Goal: Task Accomplishment & Management: Use online tool/utility

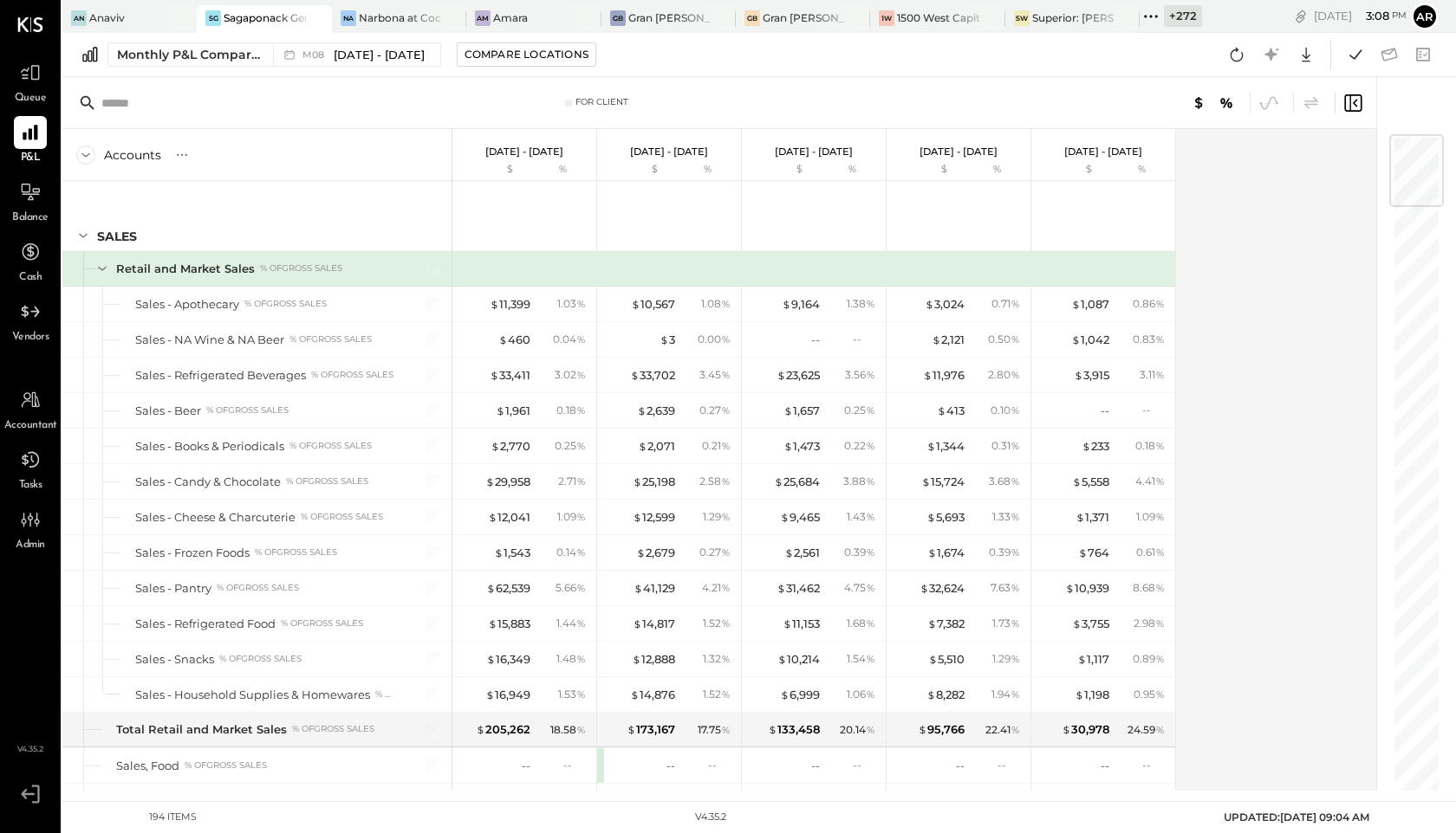
click at [1145, 14] on icon at bounding box center [1151, 17] width 23 height 23
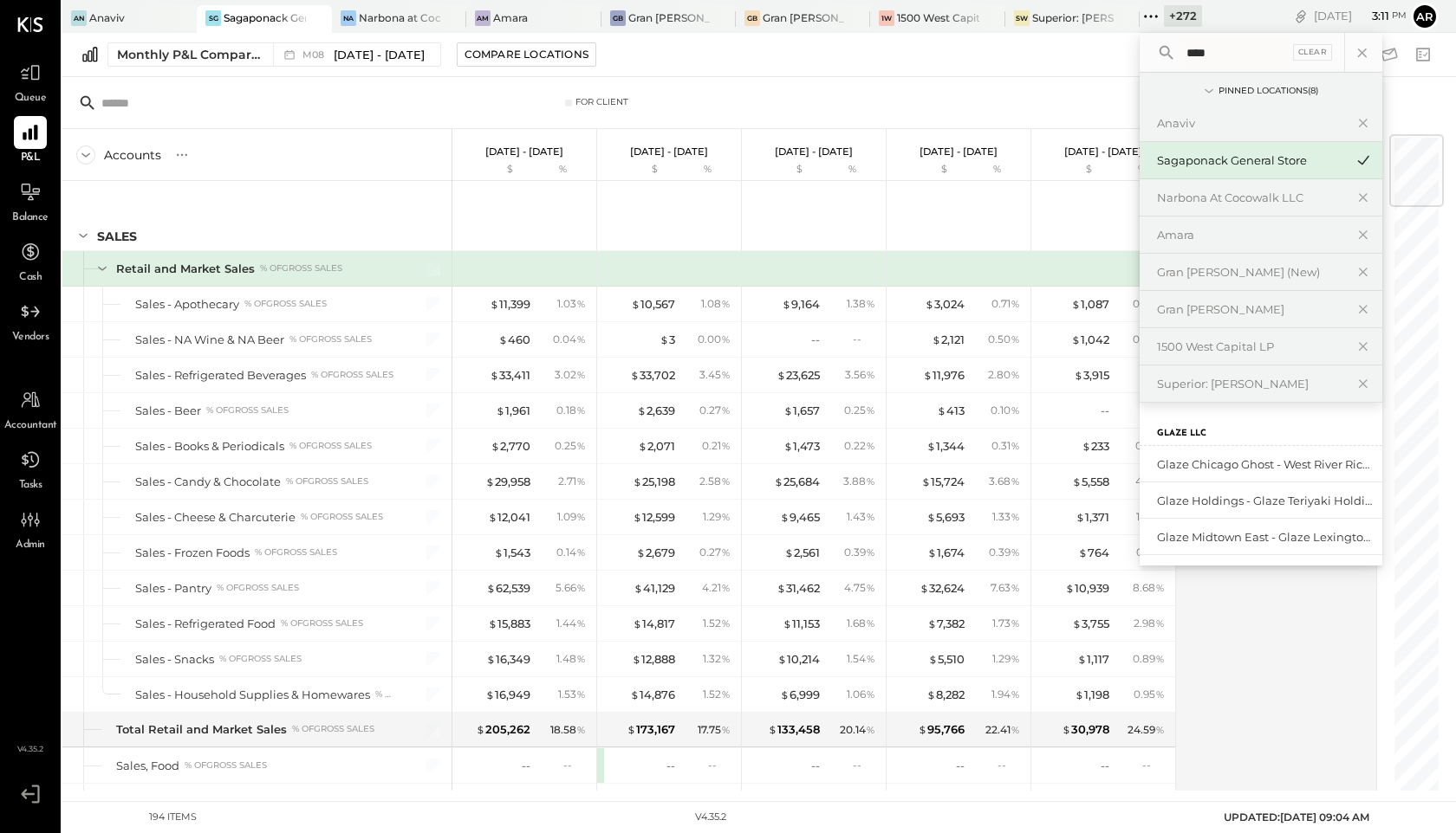
drag, startPoint x: 1234, startPoint y: 54, endPoint x: 1123, endPoint y: 54, distance: 111.0
click at [1123, 54] on div "An Anaviv SG Sagaponack General Store Na Narbona at Cocowalk LLC Am Amara GB Gr…" at bounding box center [758, 395] width 1393 height 791
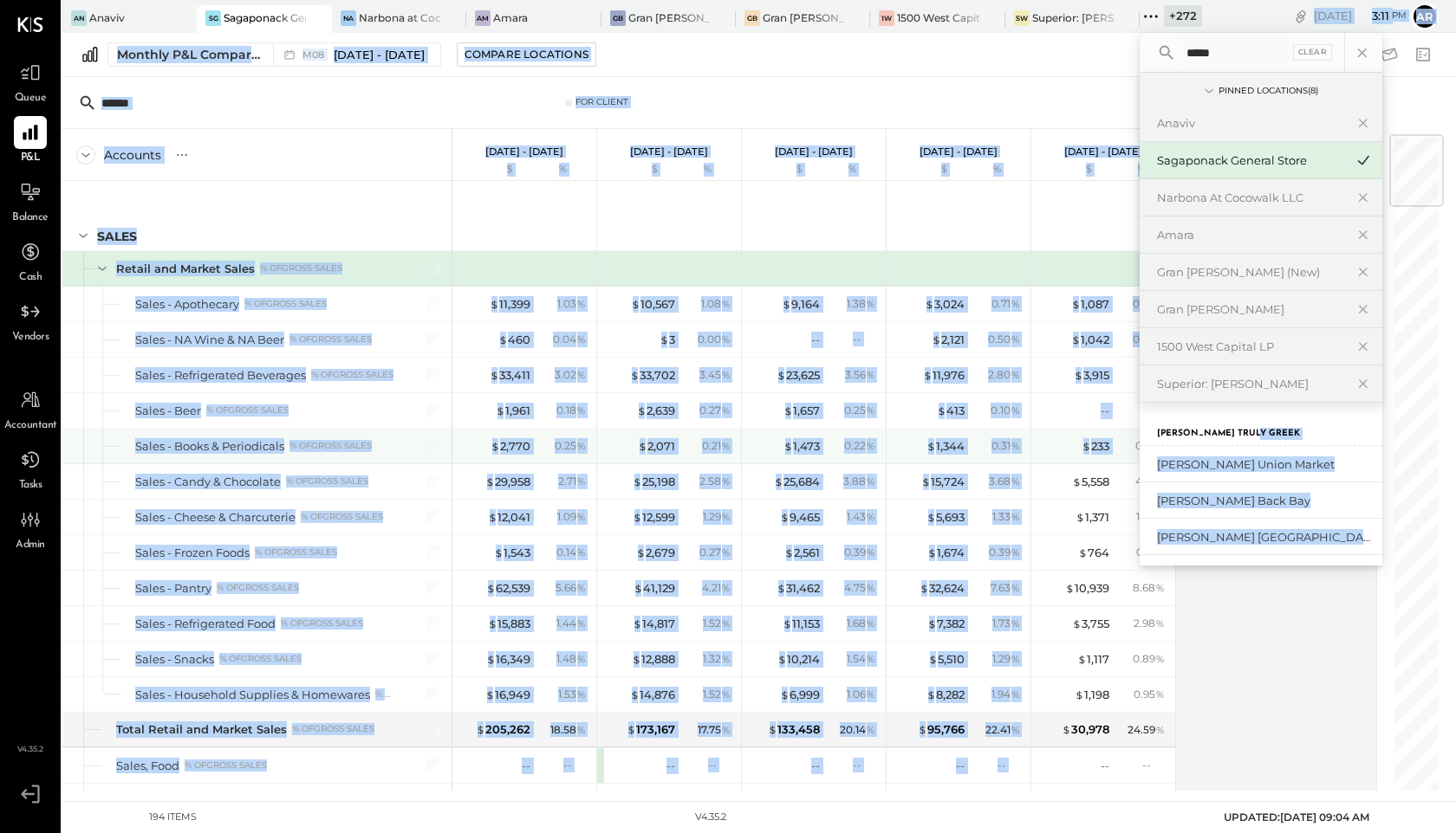
drag, startPoint x: 1274, startPoint y: 434, endPoint x: 1137, endPoint y: 434, distance: 137.0
click at [1137, 434] on div "An Anaviv SG Sagaponack General Store Na Narbona at Cocowalk LLC Am Amara GB Gr…" at bounding box center [758, 395] width 1393 height 791
click at [1271, 431] on div "Greco Truly Greek" at bounding box center [1261, 425] width 243 height 43
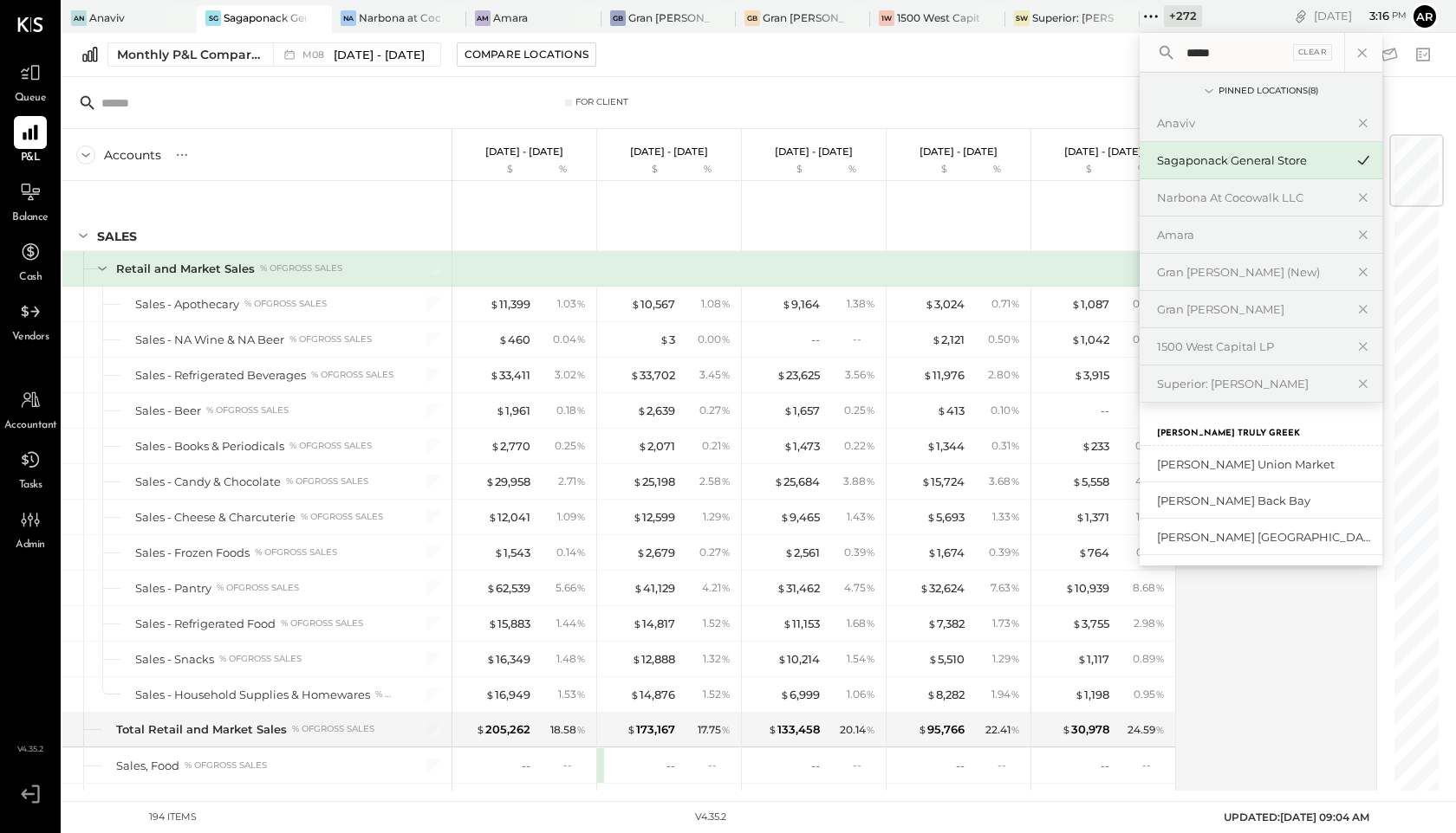
drag, startPoint x: 1259, startPoint y: 48, endPoint x: 1125, endPoint y: 49, distance: 134.0
click at [1125, 49] on div "An Anaviv SG Sagaponack General Store Na Narbona at Cocowalk LLC Am Amara GB Gr…" at bounding box center [758, 395] width 1393 height 791
type input "*****"
drag, startPoint x: 1237, startPoint y: 428, endPoint x: 1150, endPoint y: 428, distance: 87.0
click at [1150, 428] on div "Tomatina LLC" at bounding box center [1261, 425] width 243 height 43
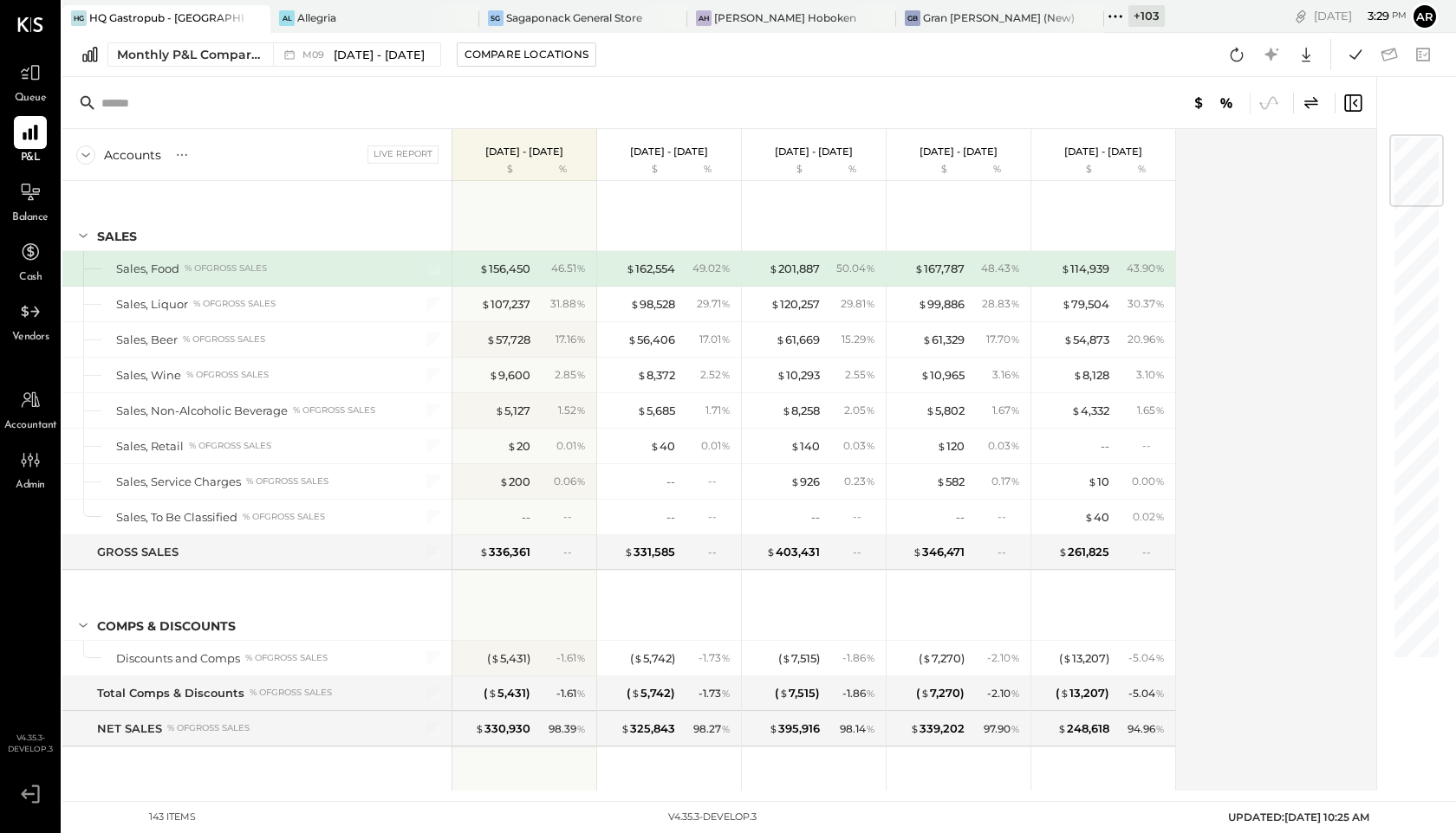
click at [1104, 12] on icon at bounding box center [1115, 17] width 23 height 23
click at [453, 14] on icon at bounding box center [463, 18] width 22 height 21
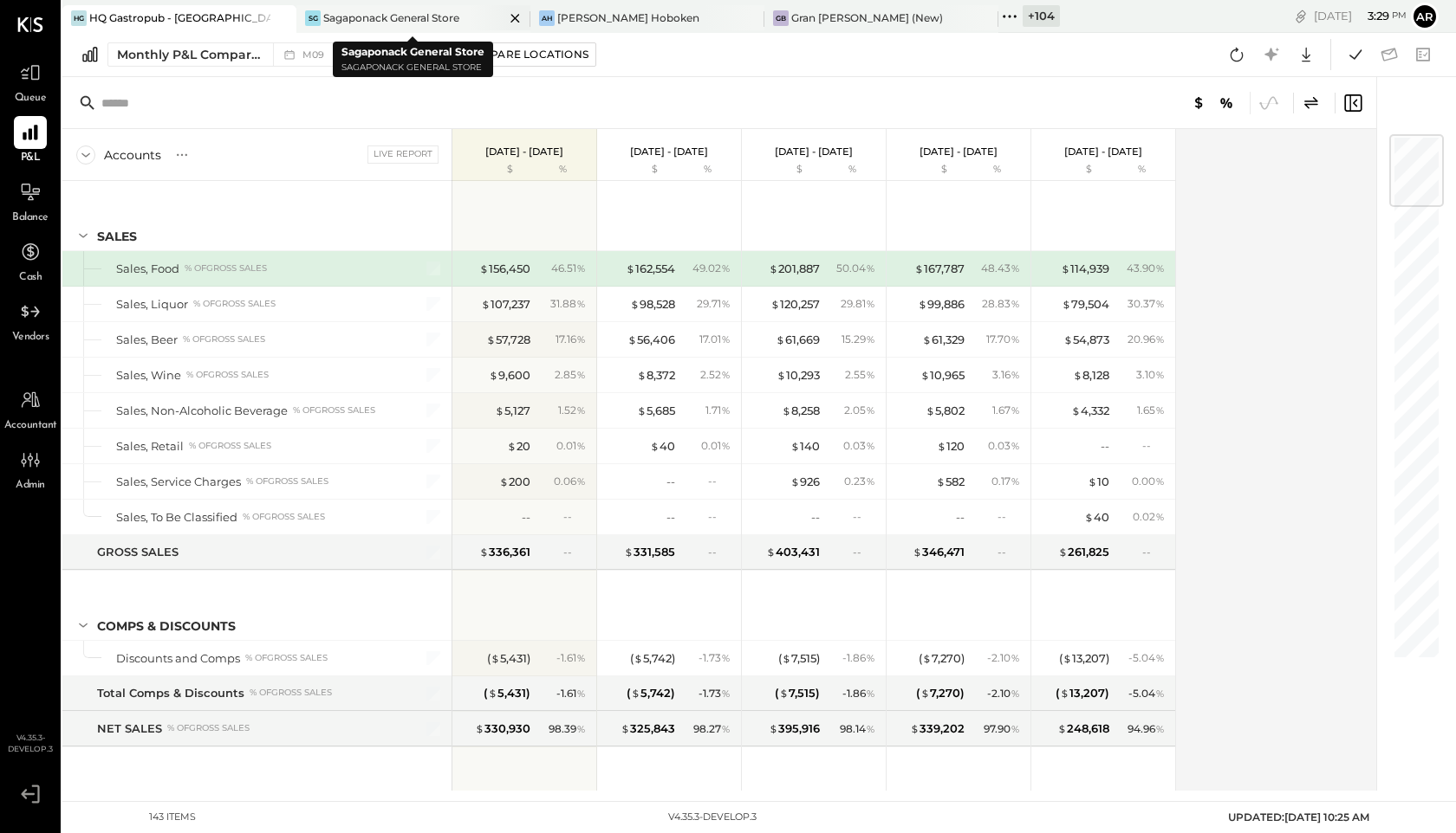
click at [512, 16] on icon at bounding box center [514, 18] width 8 height 8
click at [514, 16] on icon at bounding box center [514, 18] width 8 height 8
click at [515, 16] on icon at bounding box center [514, 18] width 22 height 21
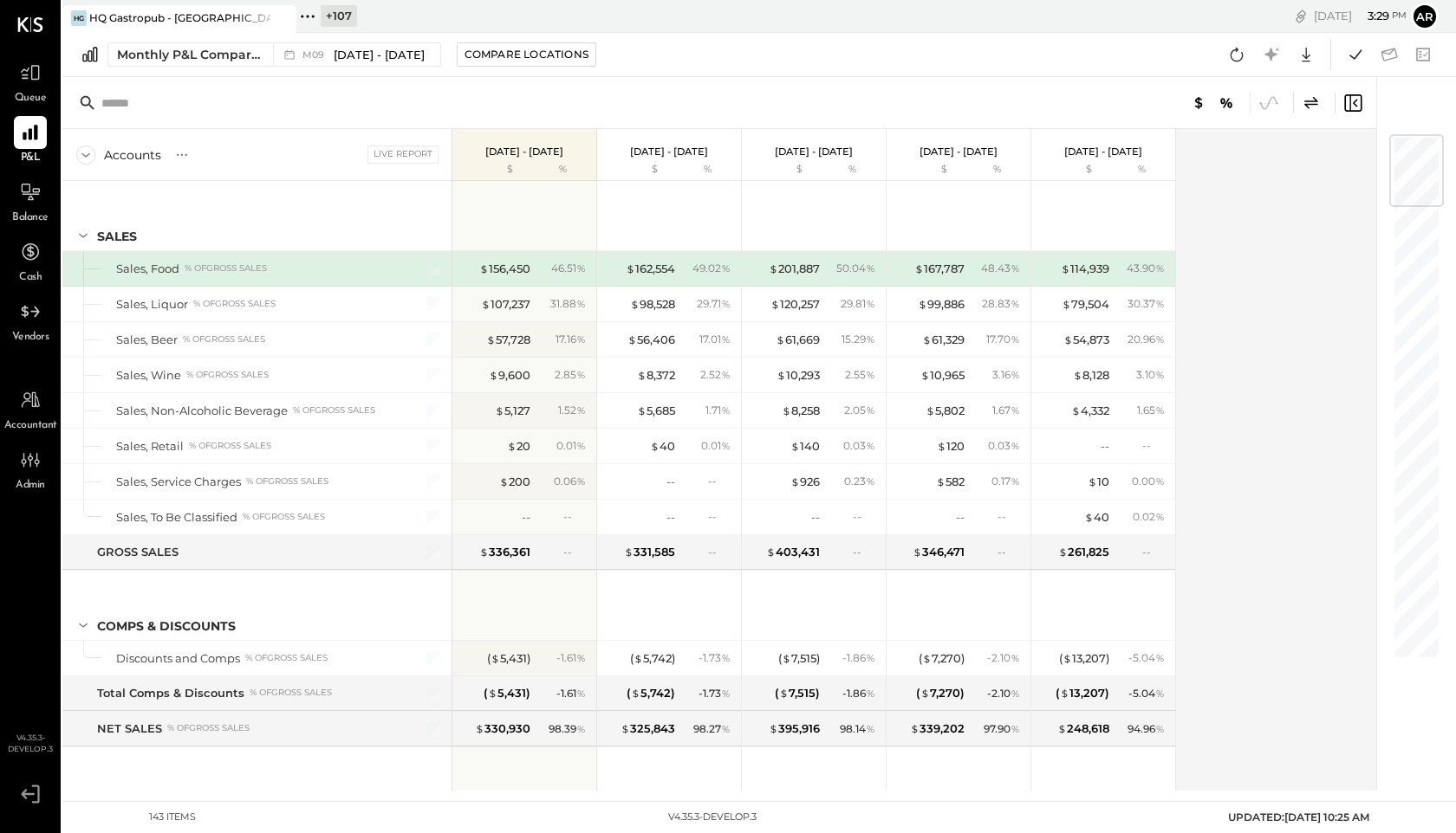
click at [299, 12] on icon at bounding box center [308, 17] width 23 height 23
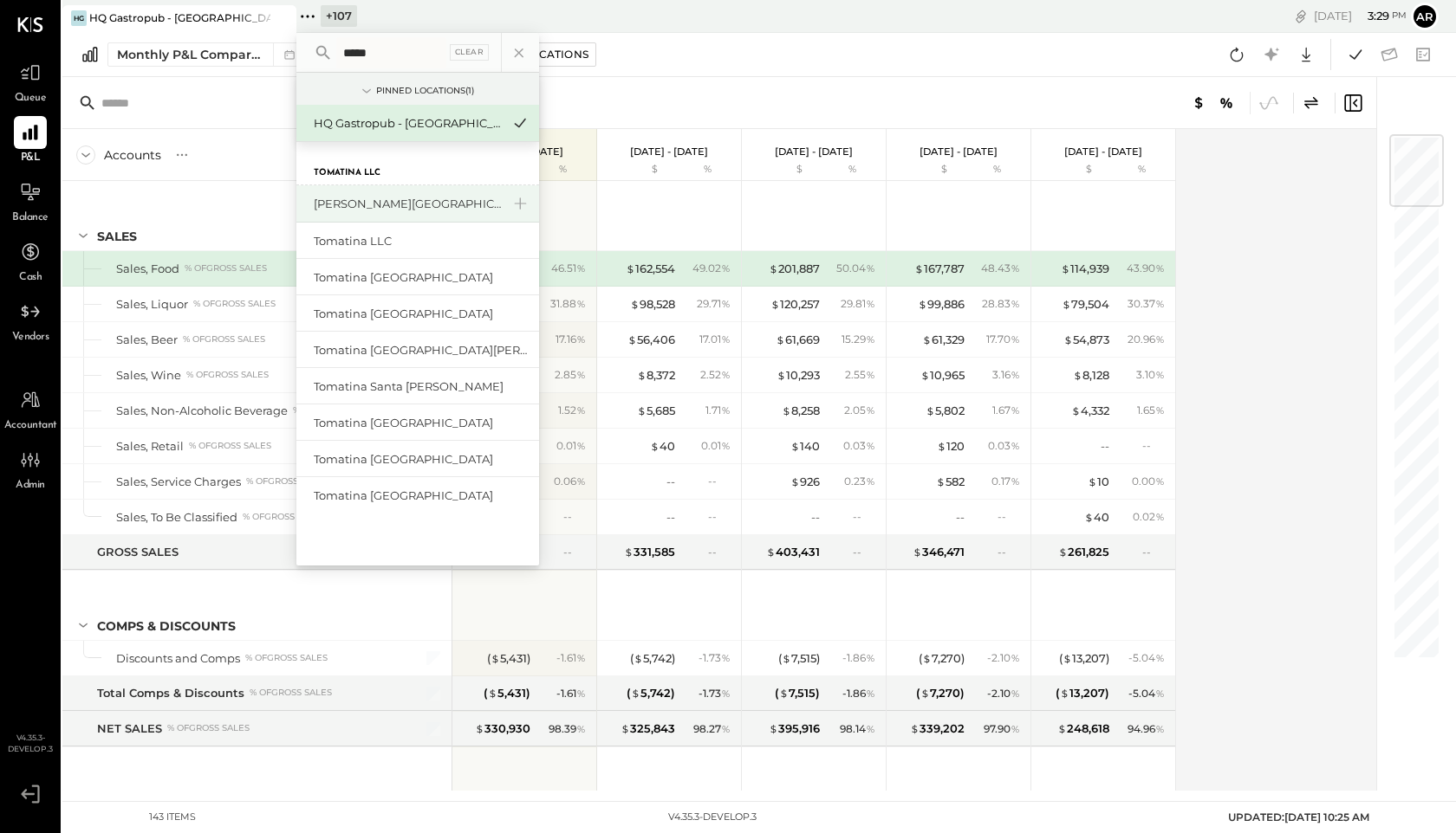
type input "*****"
click at [368, 196] on div "[PERSON_NAME][GEOGRAPHIC_DATA]" at bounding box center [407, 203] width 187 height 16
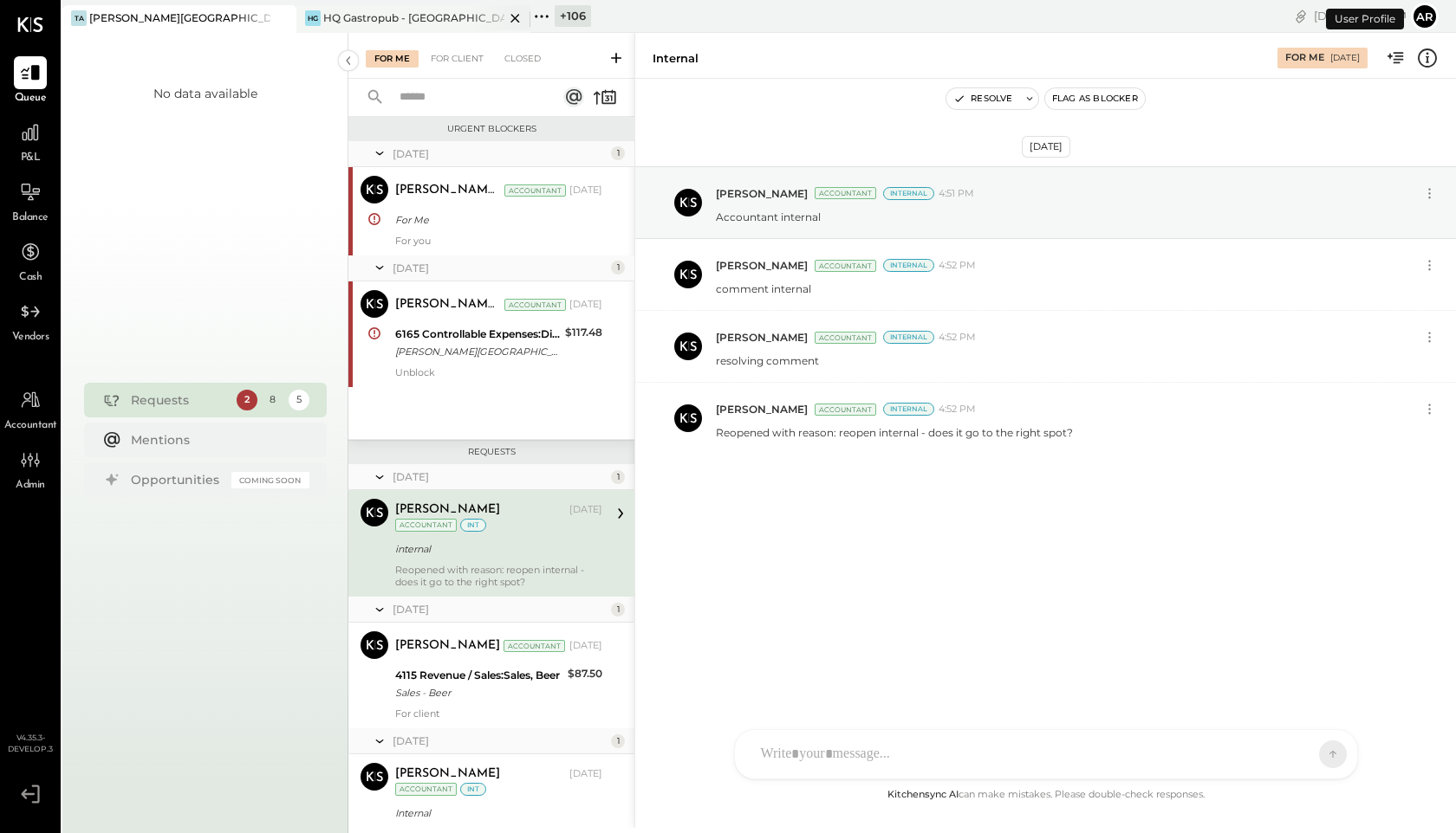
scroll to position [71, 0]
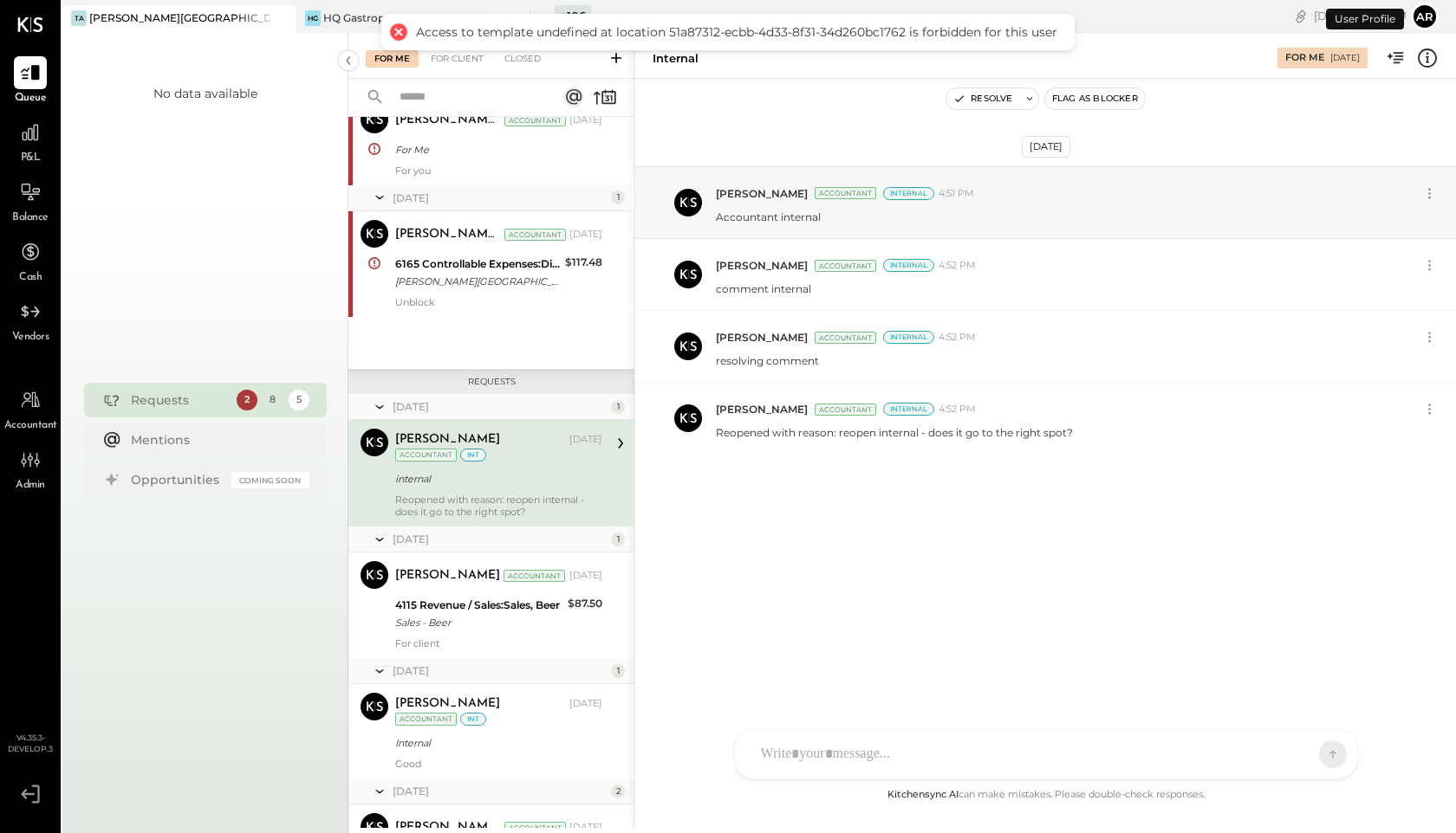
click at [540, 21] on div "Access to template undefined at location 51a87312-ecbb-4d33-8f31-34d260bc1762 i…" at bounding box center [728, 32] width 693 height 37
click at [543, 11] on icon at bounding box center [542, 17] width 23 height 23
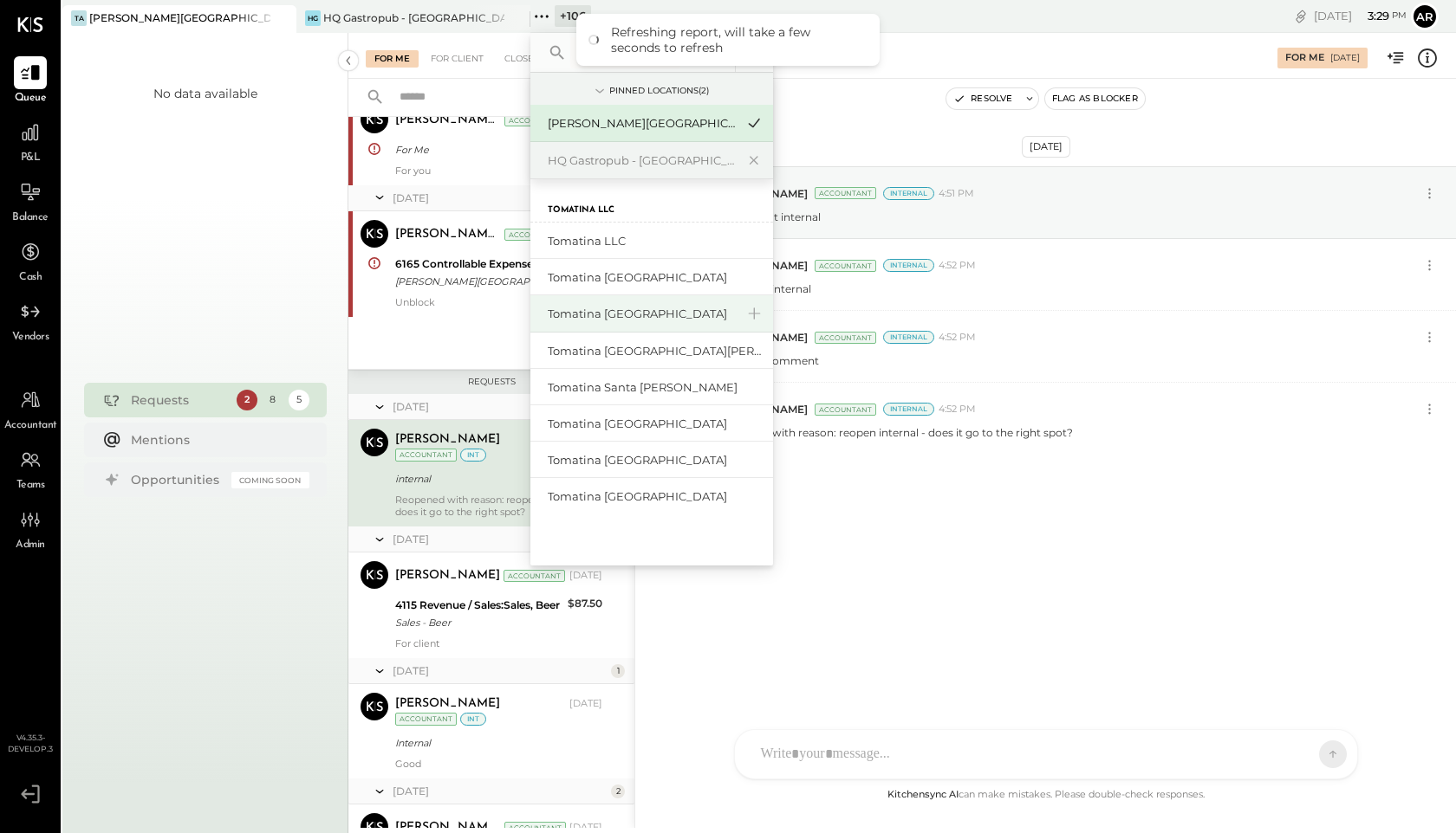
type input "*****"
click at [602, 316] on div "Tomatina [GEOGRAPHIC_DATA]" at bounding box center [640, 313] width 187 height 16
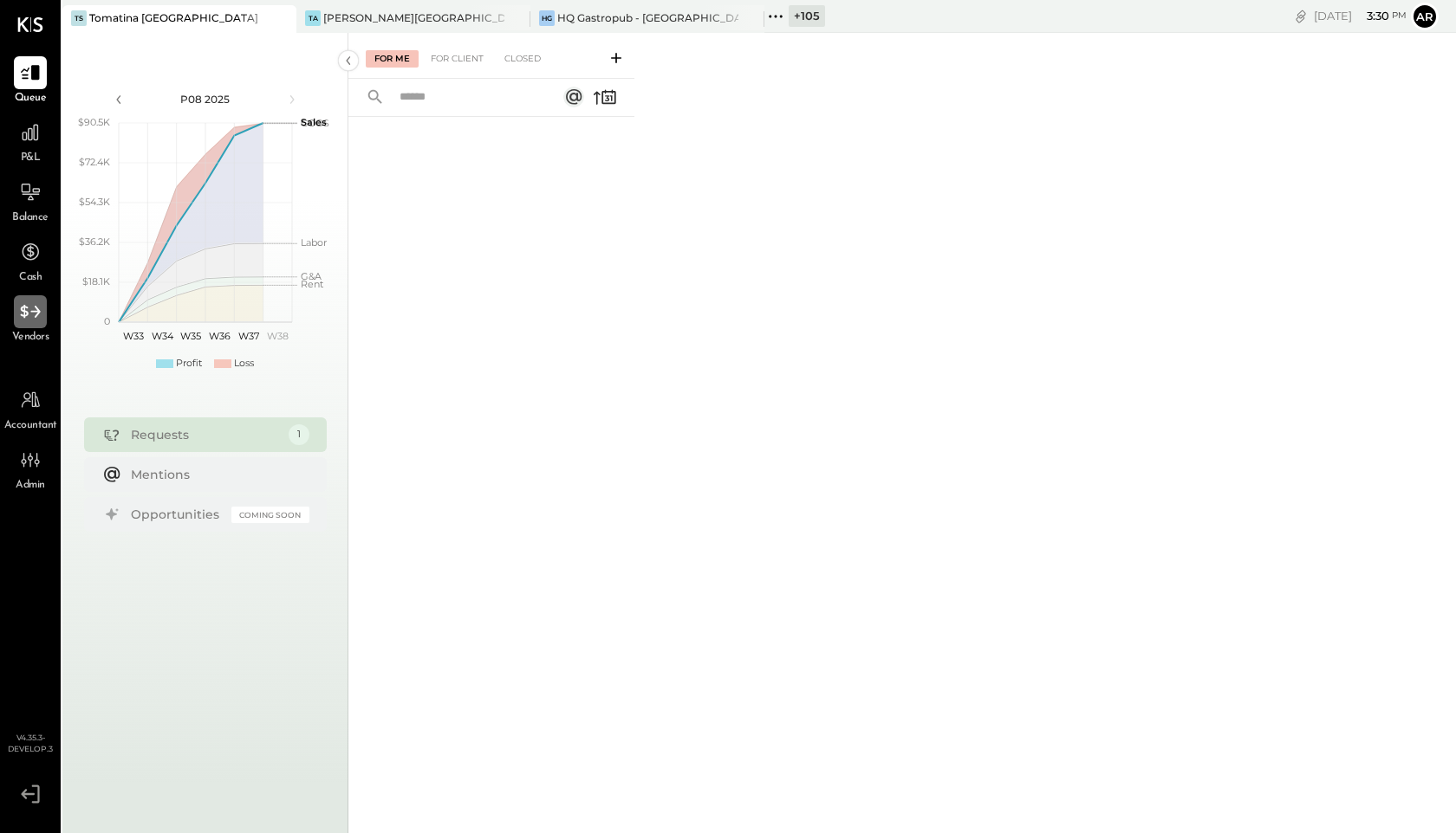
click at [16, 320] on div at bounding box center [30, 312] width 33 height 33
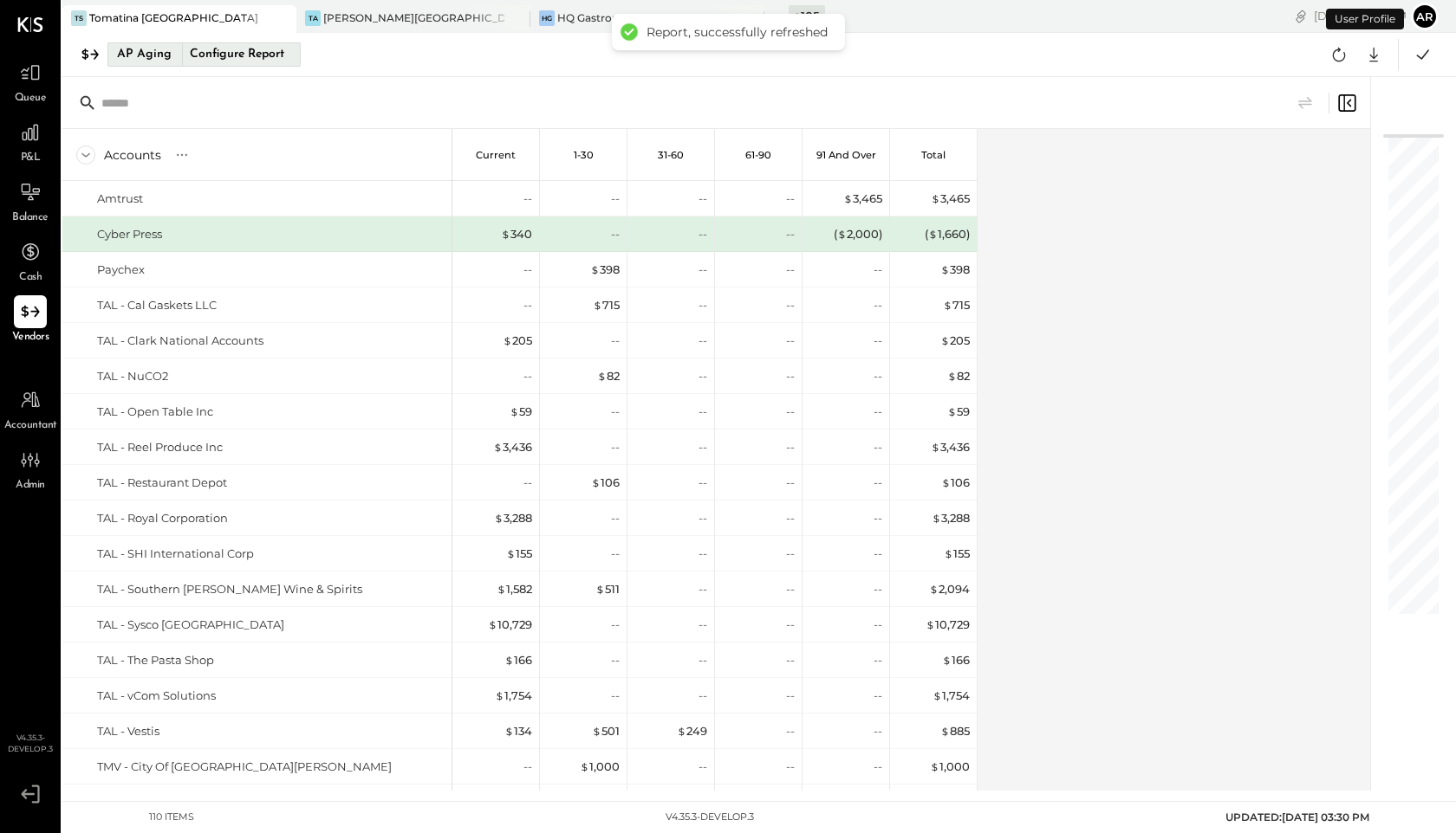
click at [213, 56] on div "Configure Report" at bounding box center [236, 55] width 109 height 23
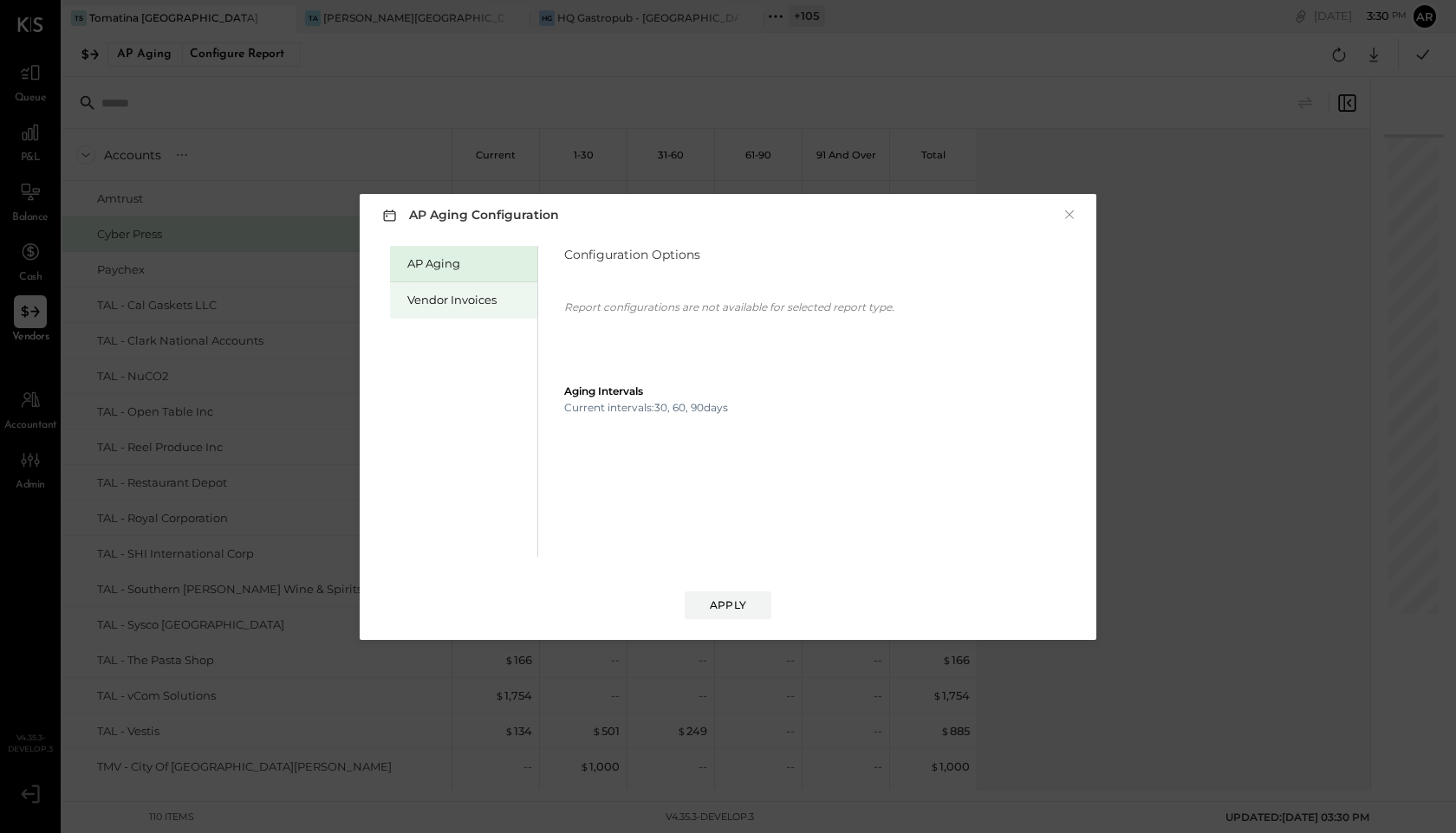
click at [459, 304] on div "Vendor Invoices" at bounding box center [467, 299] width 121 height 16
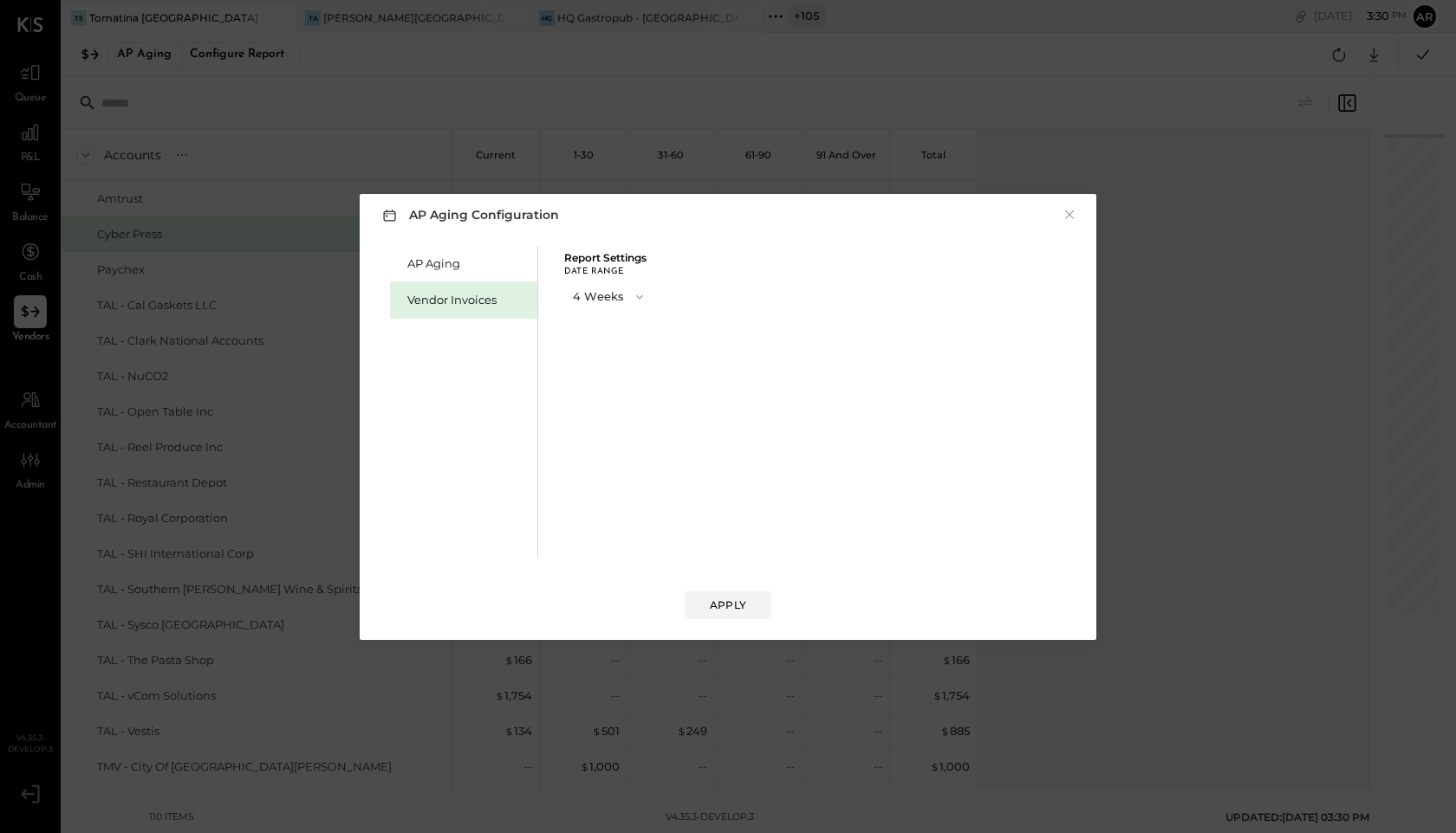
click at [587, 300] on button "4 Weeks" at bounding box center [609, 296] width 91 height 32
click at [587, 356] on span "13 Weeks" at bounding box center [600, 358] width 44 height 11
click at [706, 608] on button "Apply" at bounding box center [728, 604] width 87 height 27
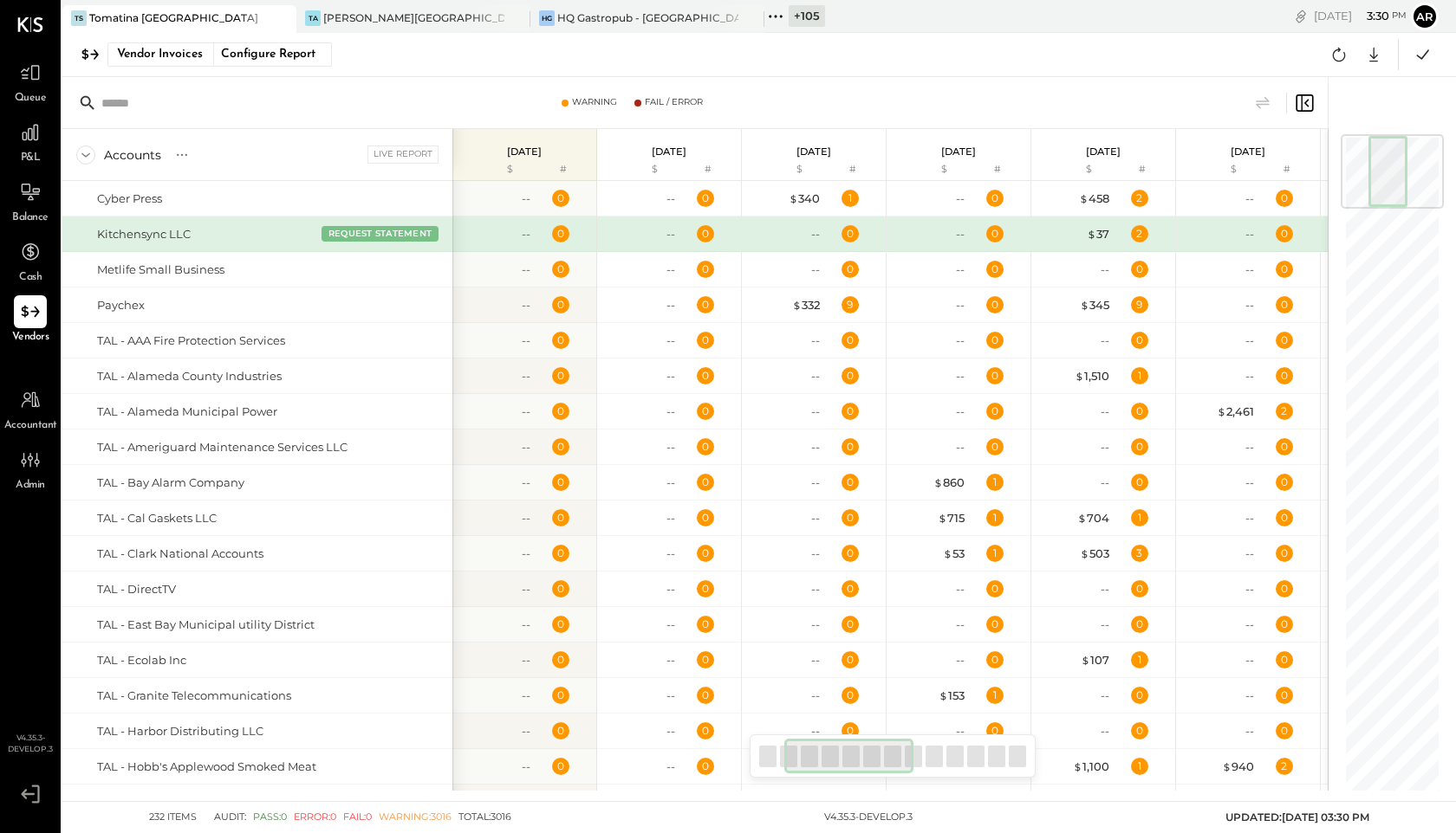
scroll to position [0, 201]
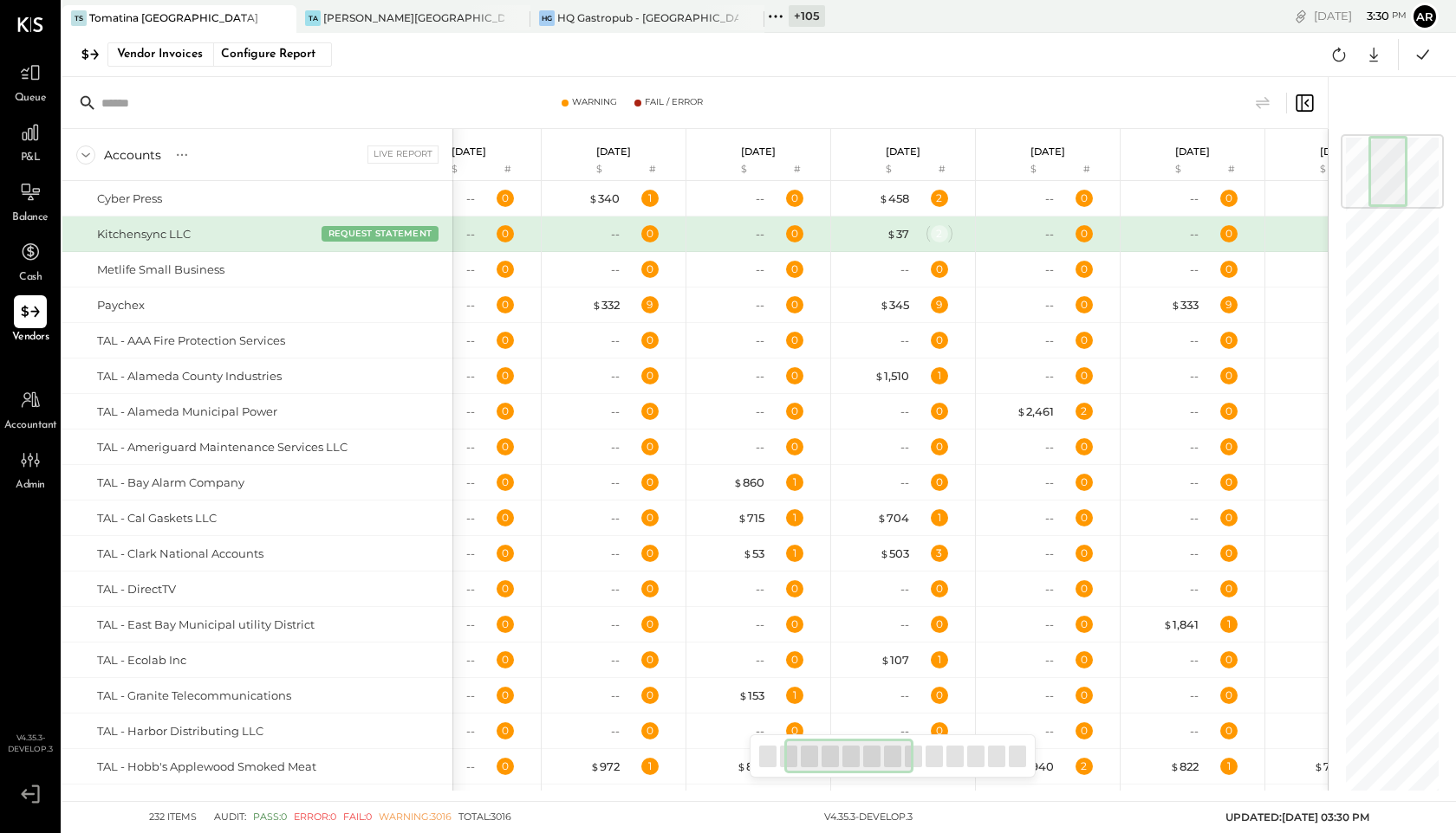
click at [936, 233] on div "2" at bounding box center [939, 233] width 17 height 17
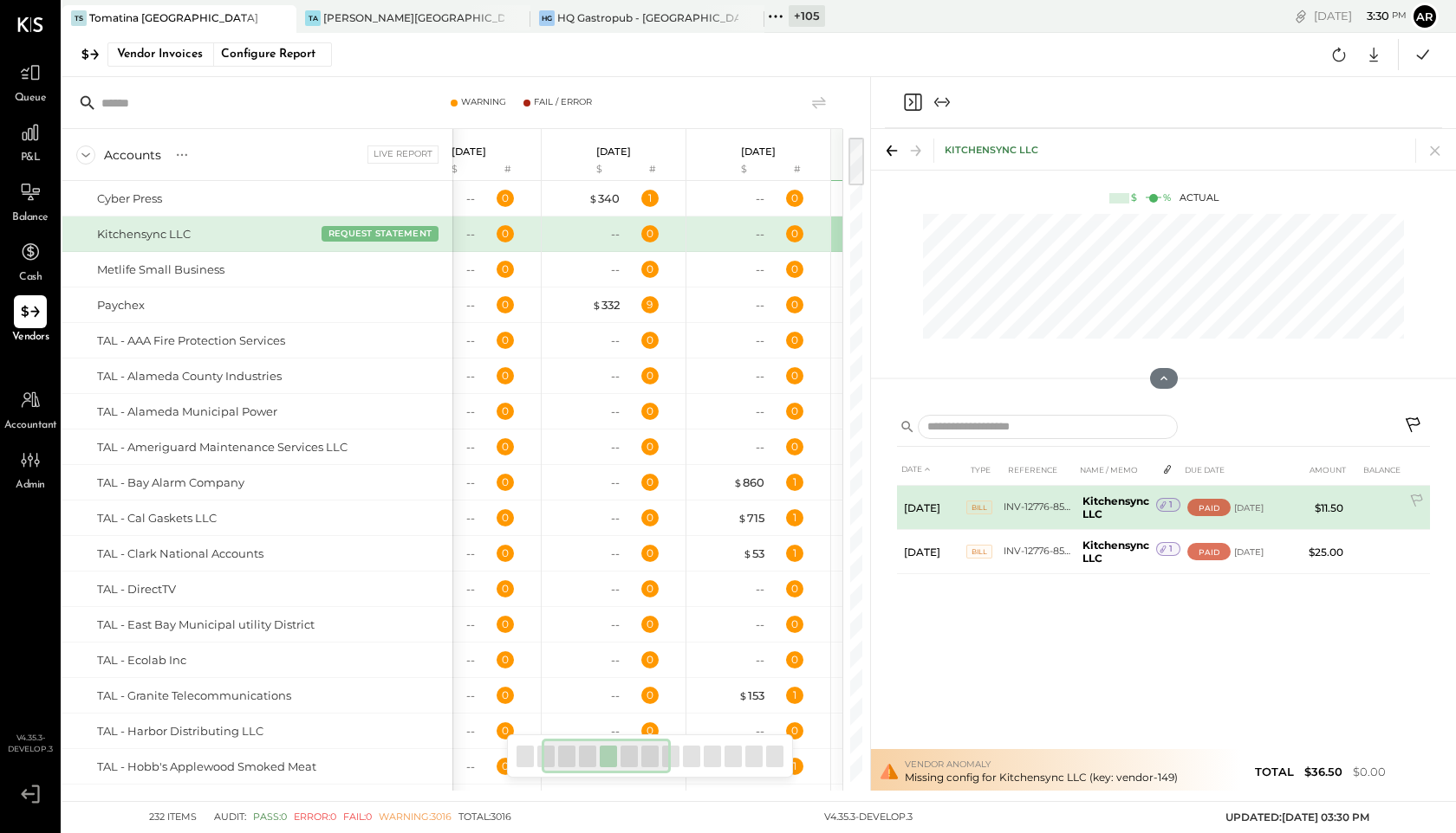
click at [1164, 510] on icon at bounding box center [1162, 505] width 12 height 12
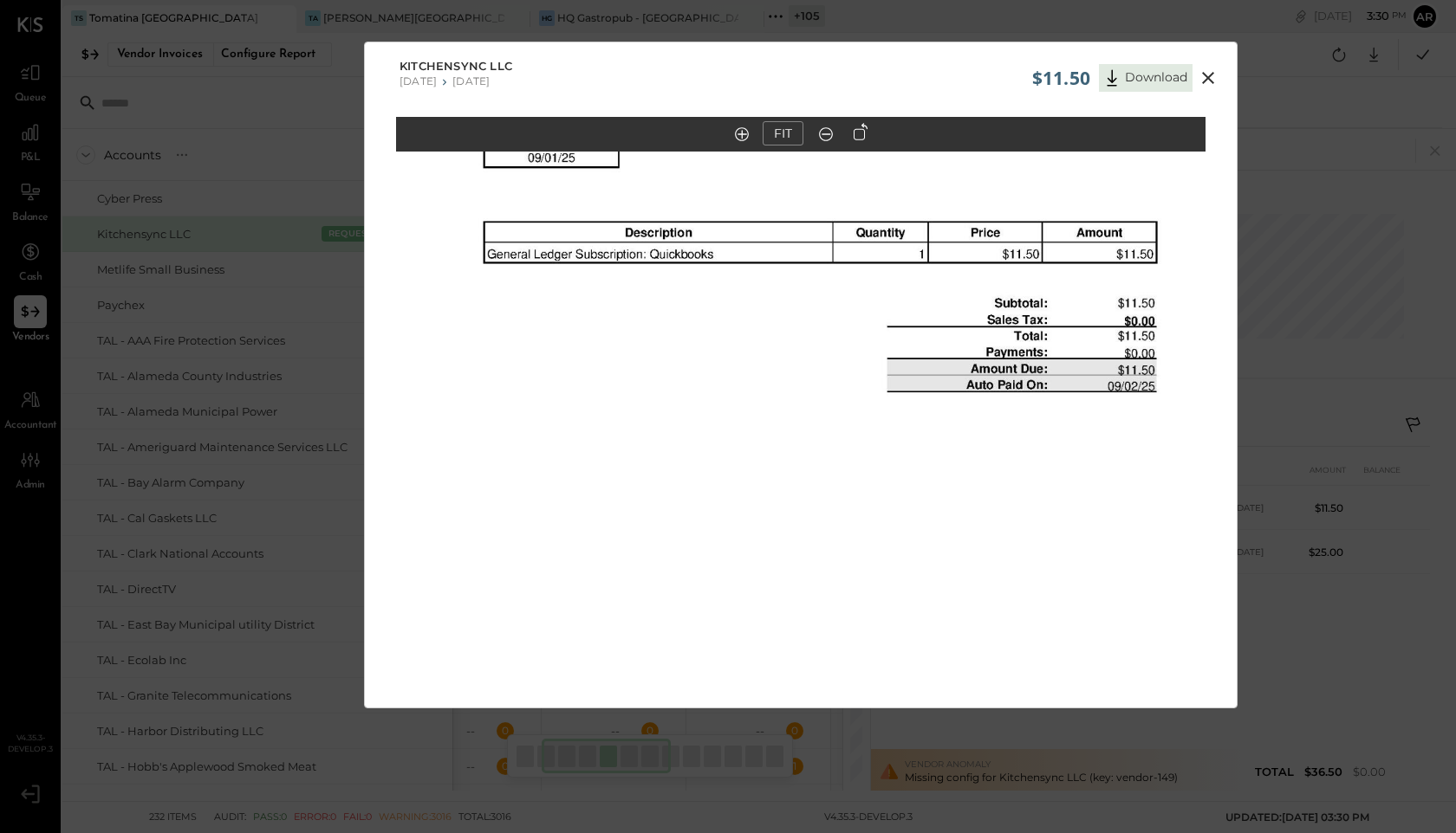
click at [1205, 77] on icon at bounding box center [1207, 77] width 12 height 12
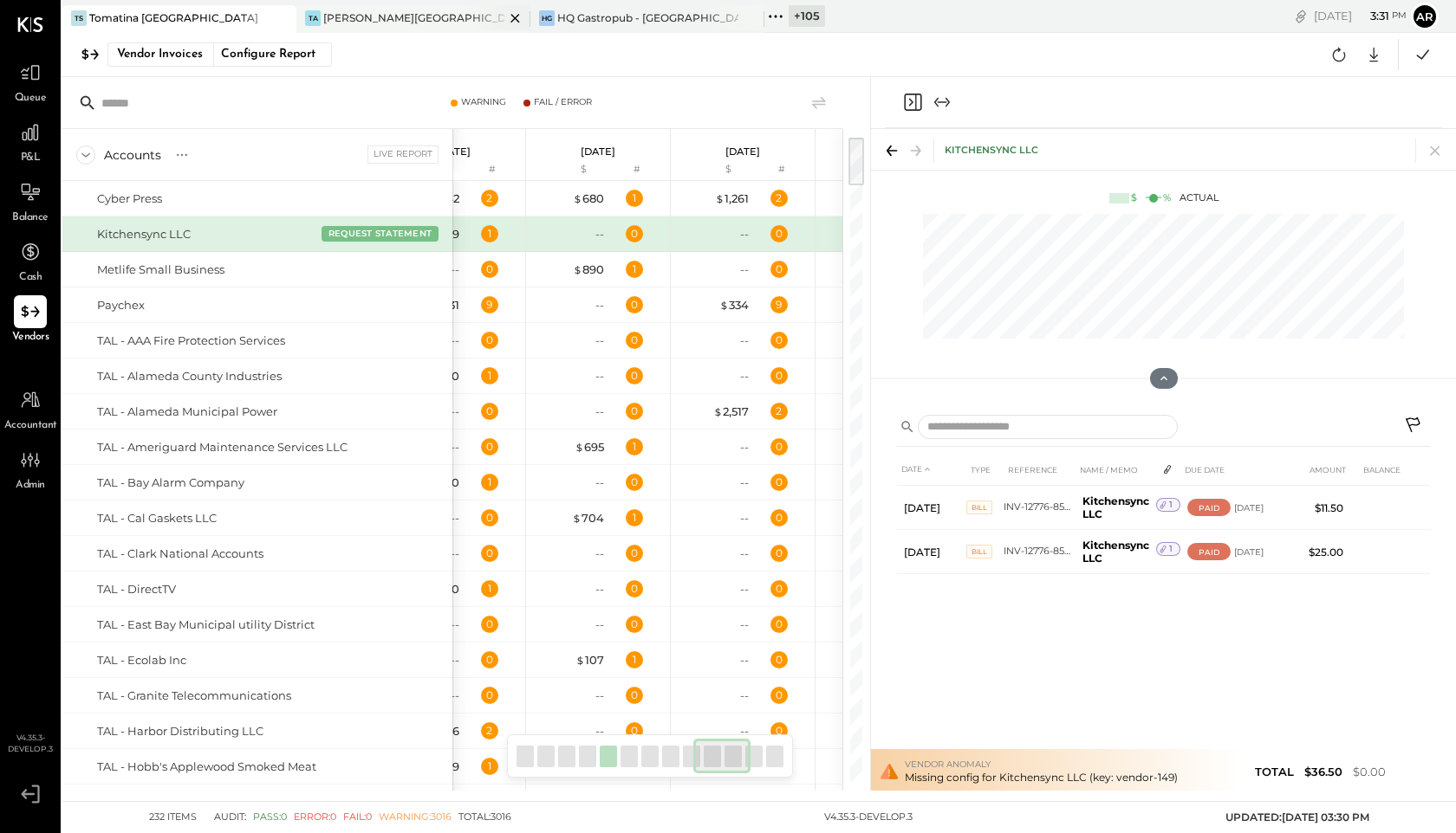
click at [355, 16] on div "[PERSON_NAME][GEOGRAPHIC_DATA]" at bounding box center [413, 18] width 181 height 15
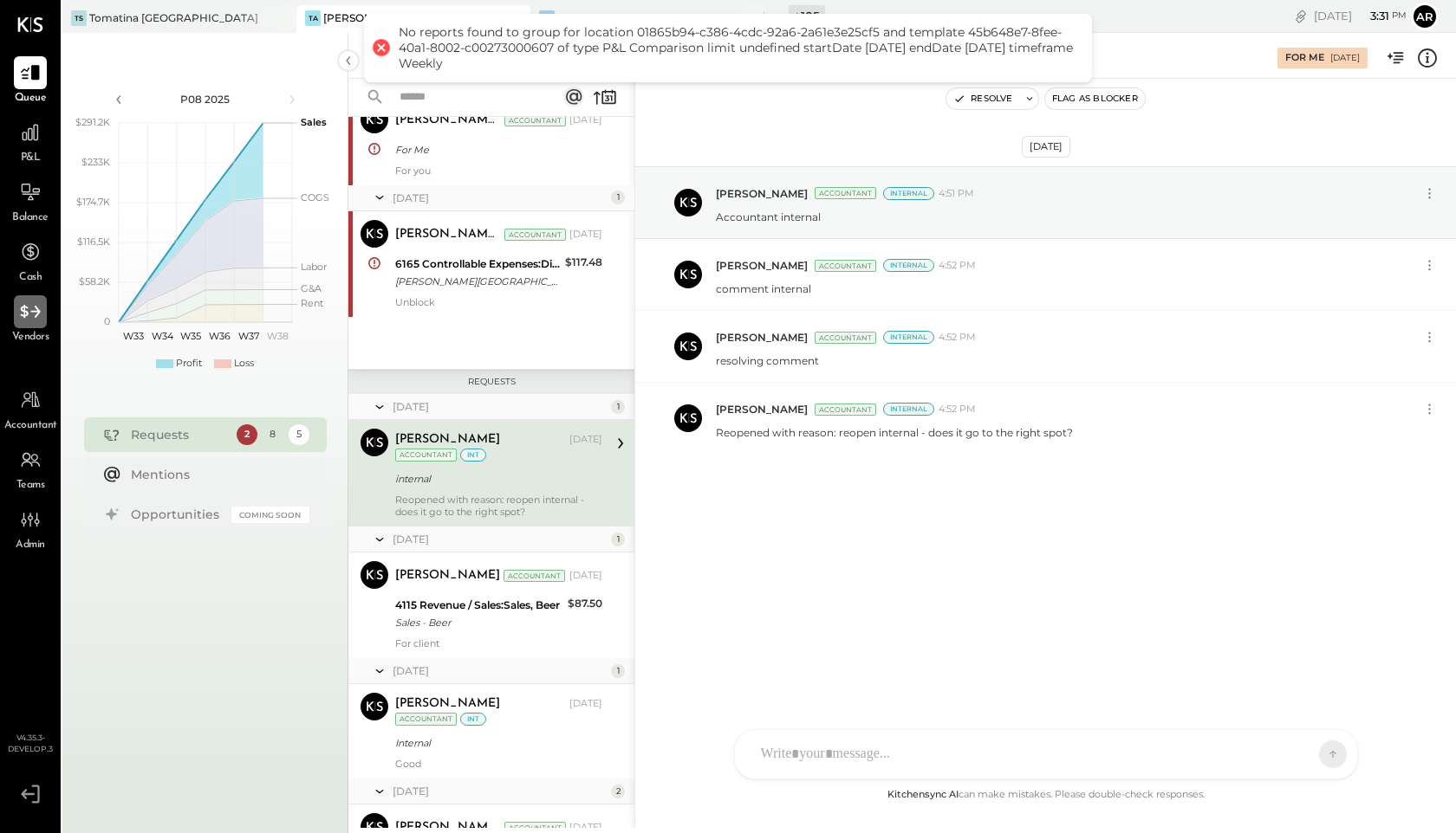
click at [37, 324] on div at bounding box center [30, 312] width 33 height 33
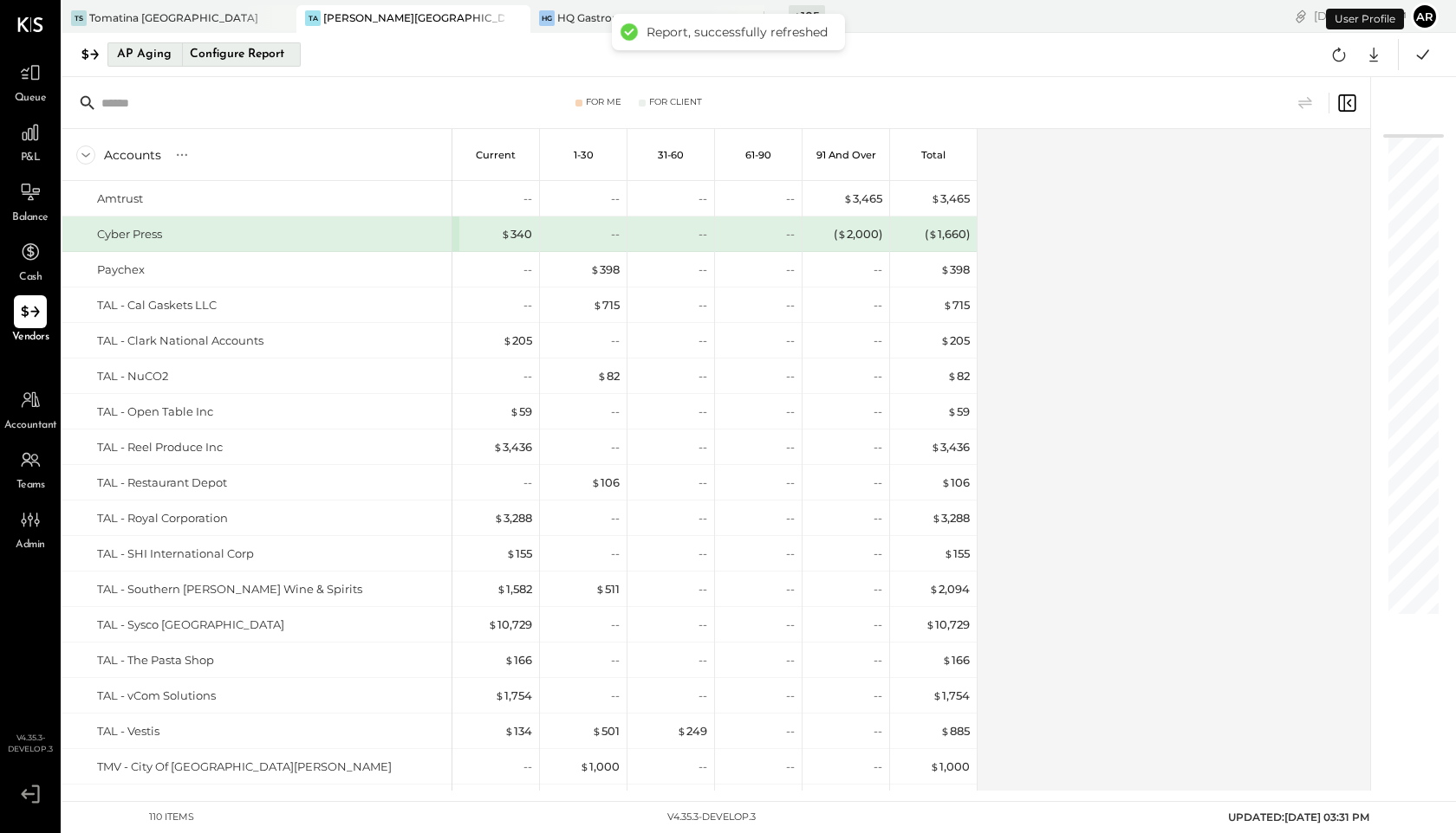
click at [221, 64] on div "Configure Report" at bounding box center [236, 55] width 109 height 23
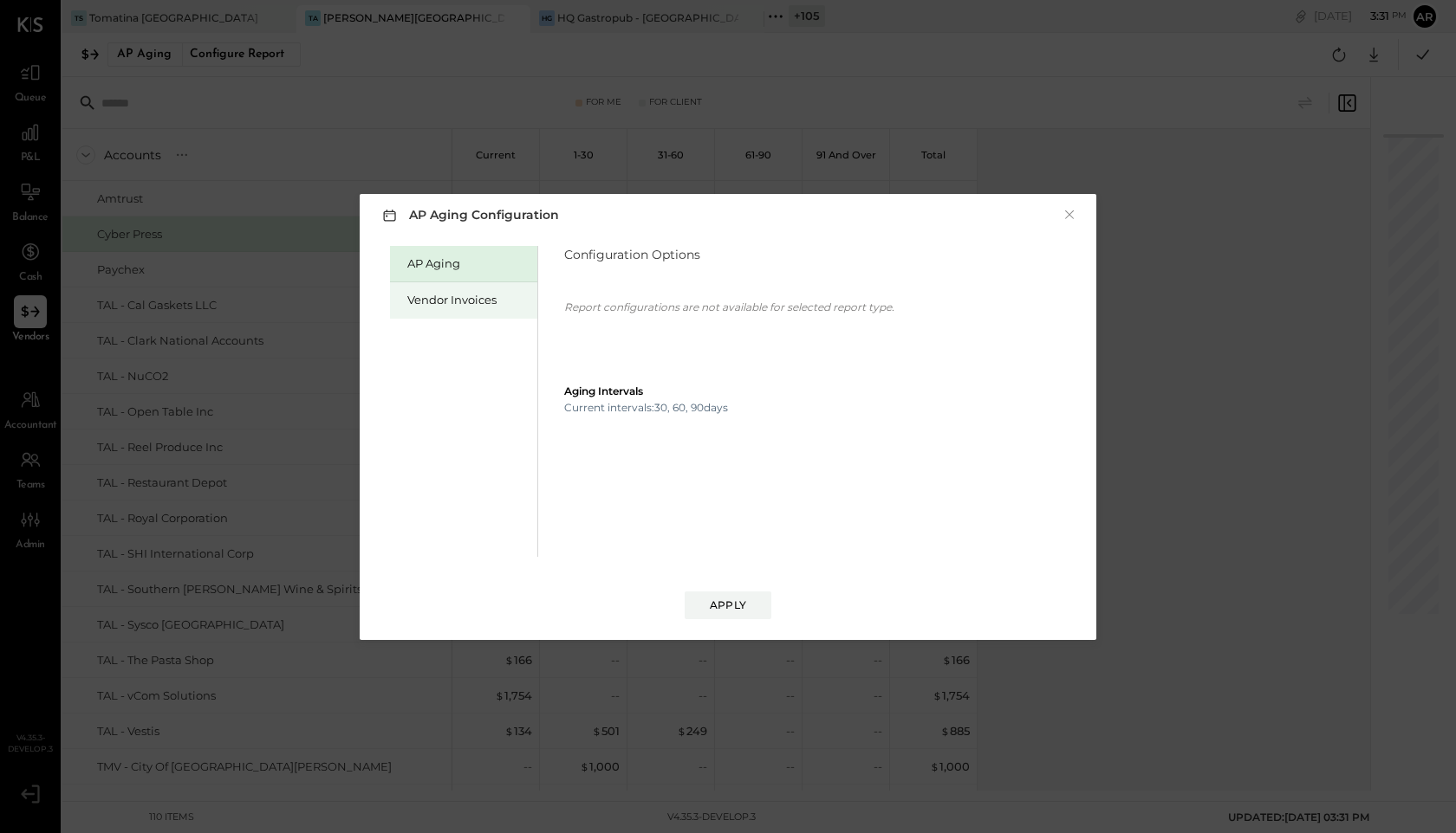
click at [448, 307] on div "Vendor Invoices" at bounding box center [467, 299] width 121 height 16
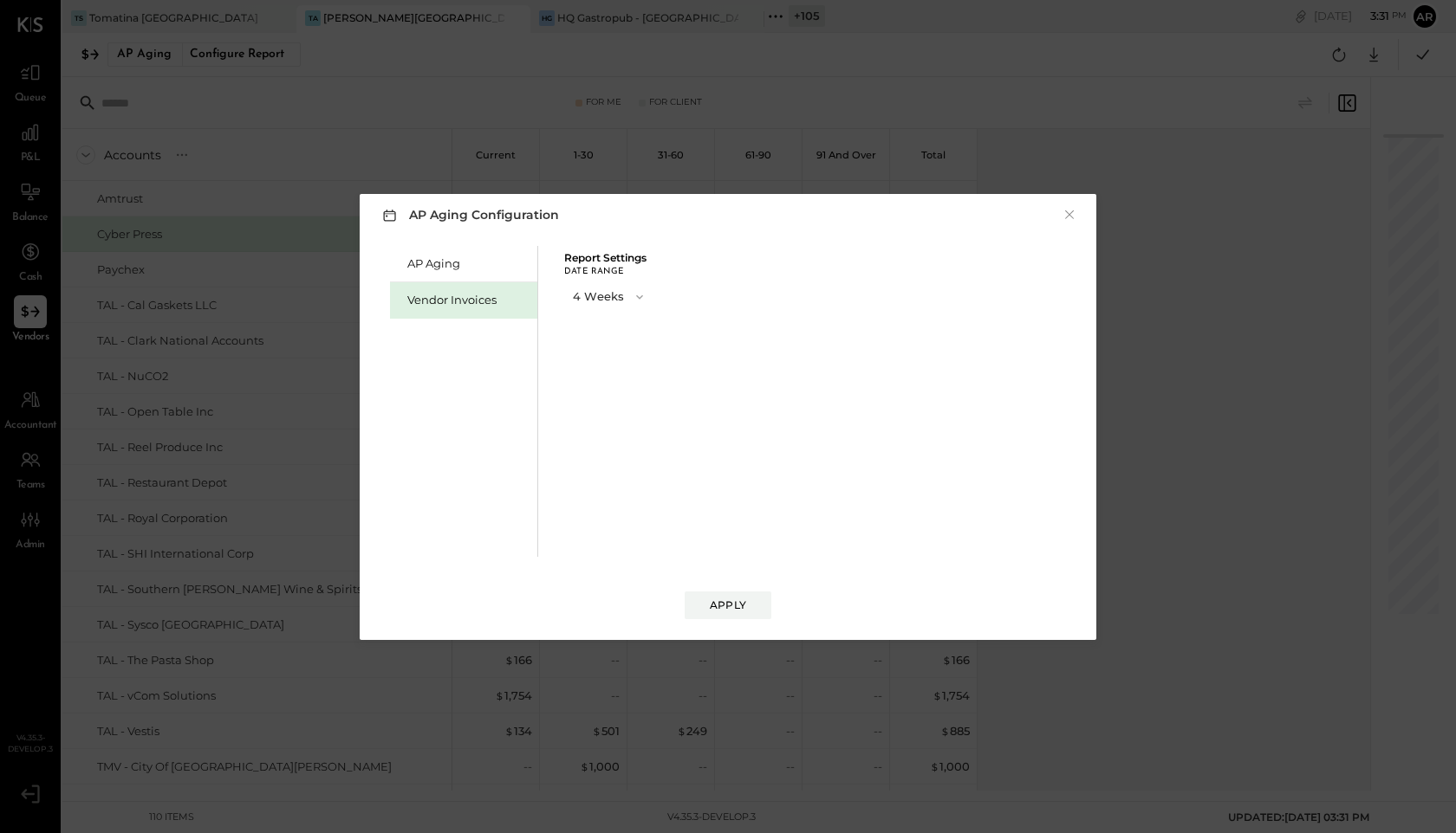
click at [589, 298] on button "4 Weeks" at bounding box center [609, 296] width 91 height 32
click at [590, 363] on div "13 Weeks" at bounding box center [609, 358] width 89 height 31
click at [713, 601] on div "Apply" at bounding box center [728, 605] width 37 height 15
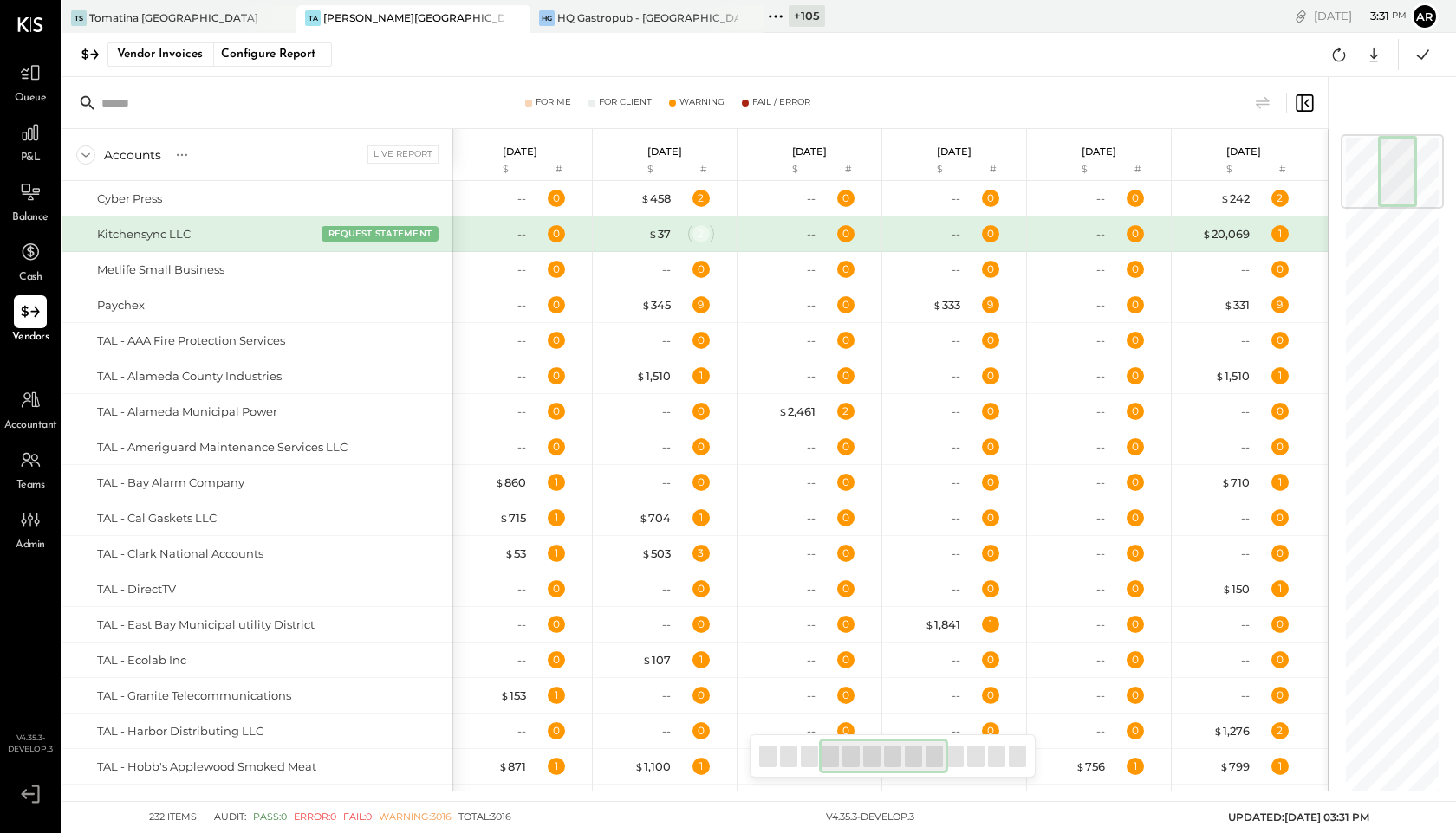
click at [701, 233] on div "2" at bounding box center [701, 233] width 17 height 17
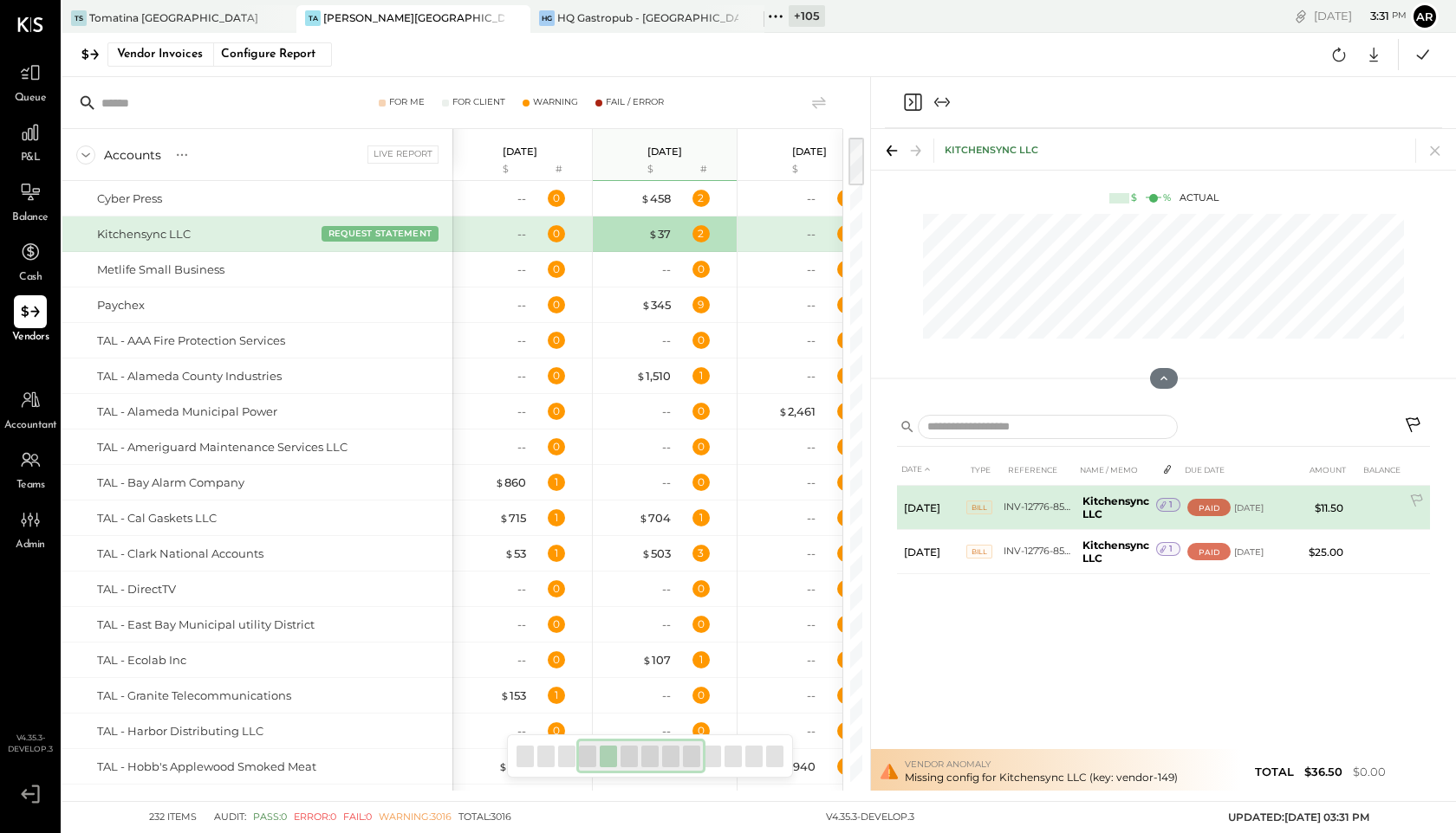
click at [1175, 502] on div "1" at bounding box center [1168, 505] width 24 height 14
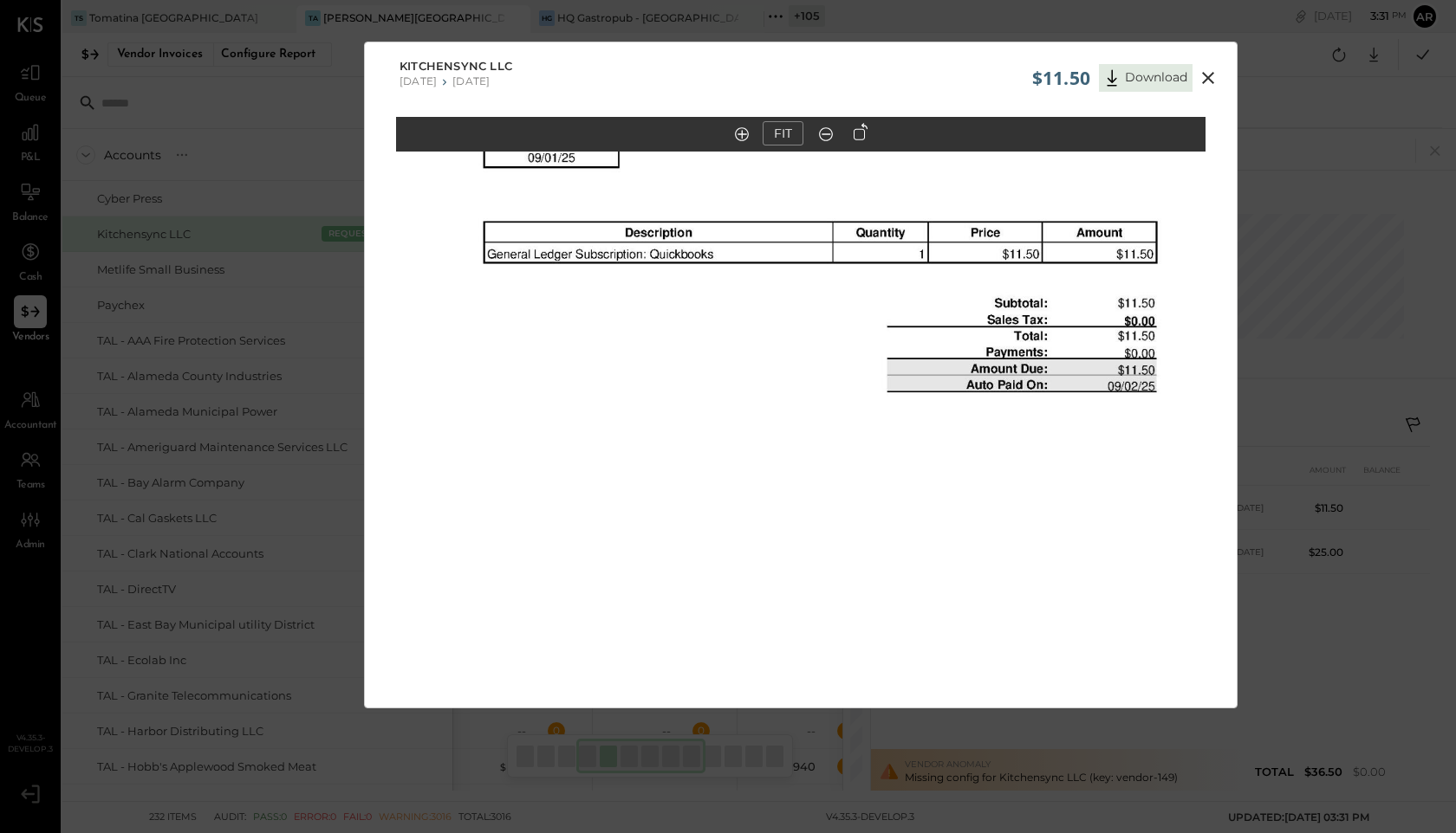
click at [1198, 93] on div "Kitchensync LLC [DATE] [DATE]" at bounding box center [801, 72] width 872 height 60
click at [1207, 77] on icon at bounding box center [1207, 77] width 12 height 12
